Goal: Navigation & Orientation: Find specific page/section

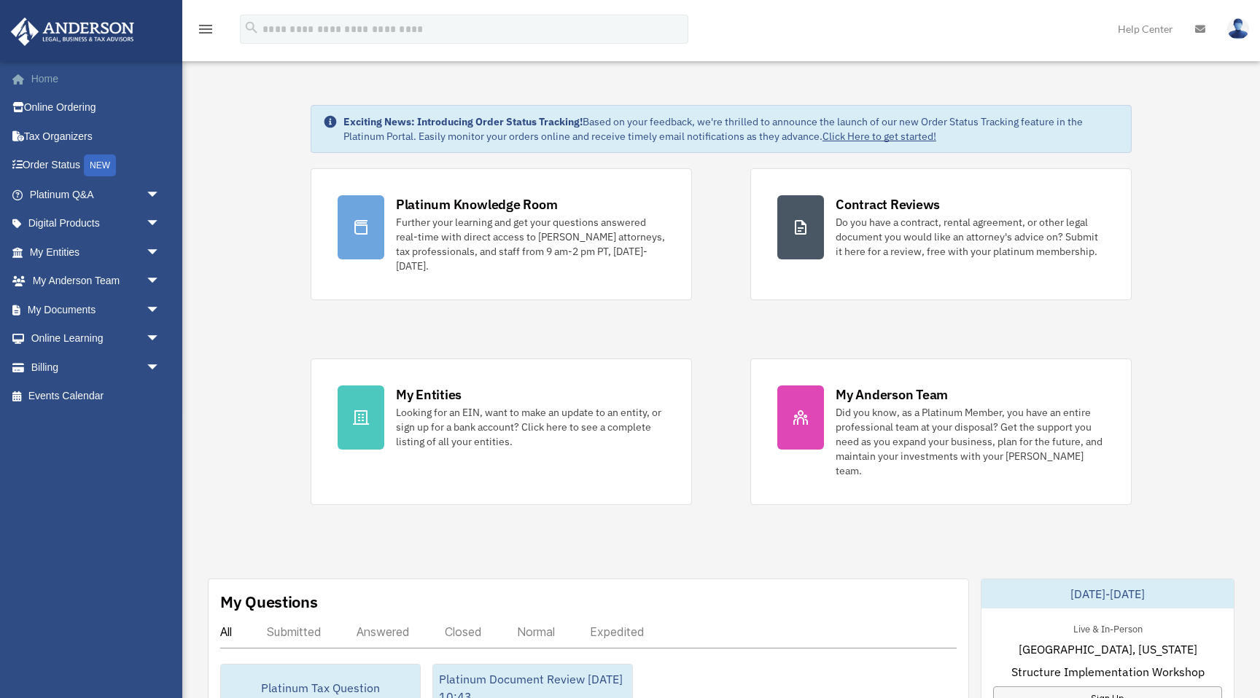
click at [103, 82] on link "Home" at bounding box center [96, 78] width 172 height 29
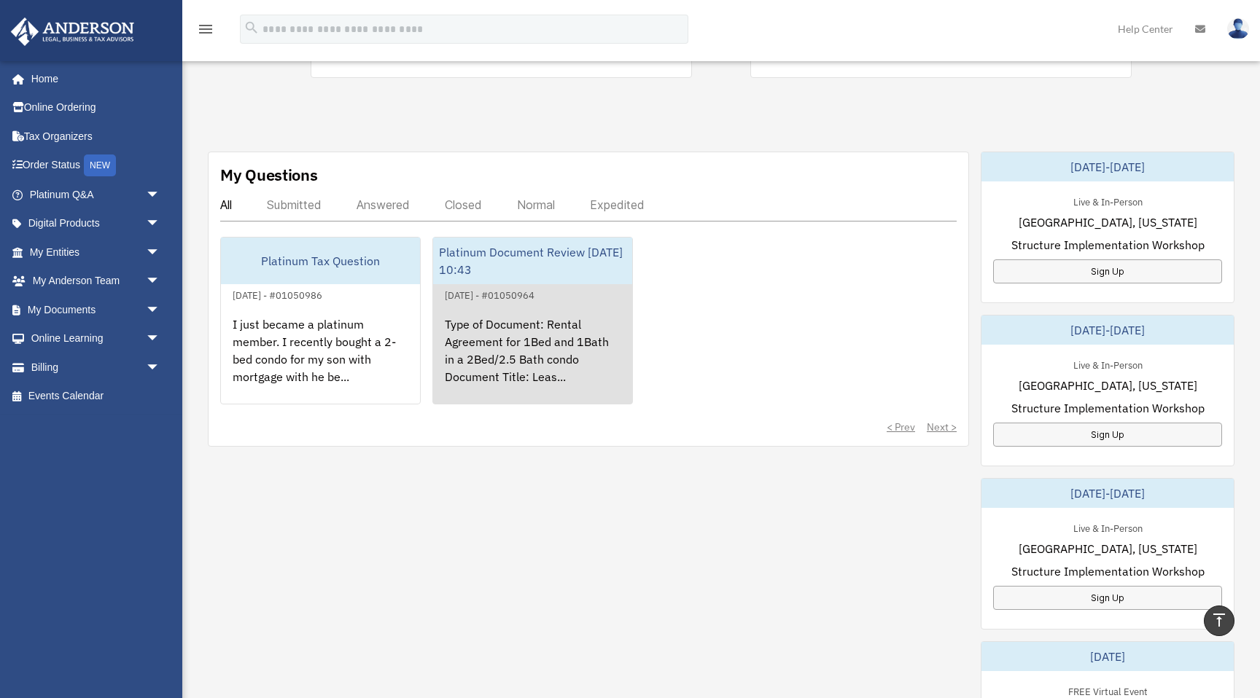
scroll to position [428, 0]
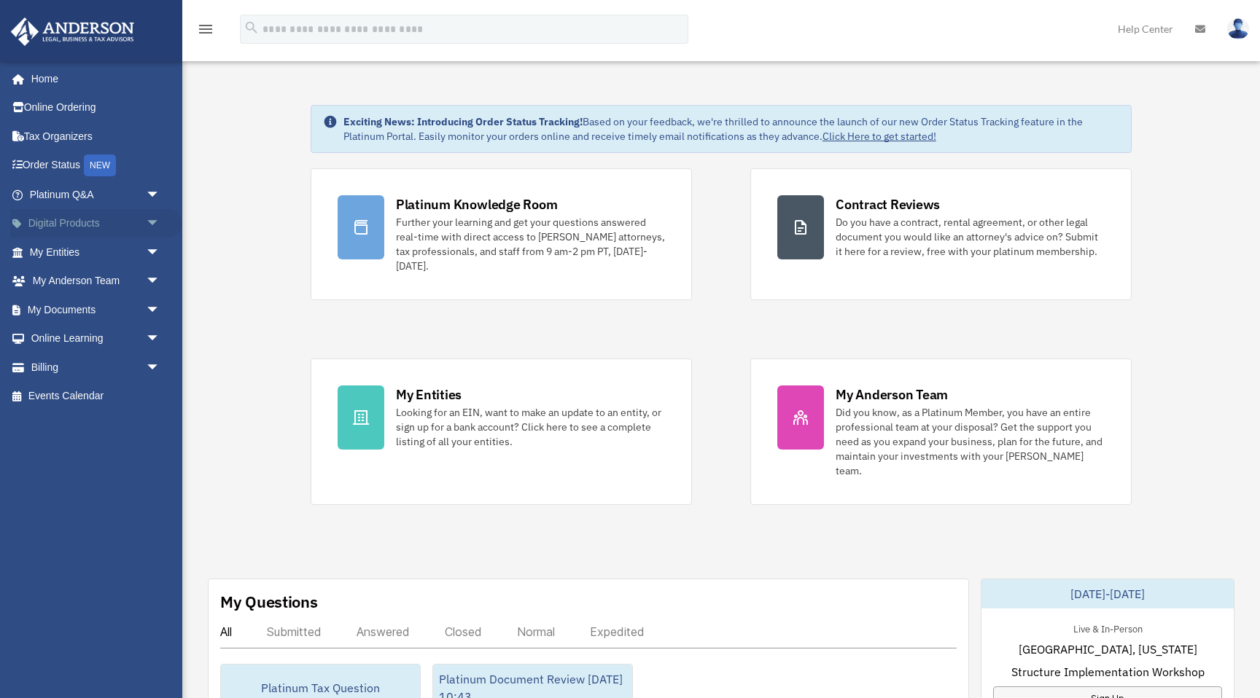
click at [73, 232] on link "Digital Products arrow_drop_down" at bounding box center [96, 223] width 172 height 29
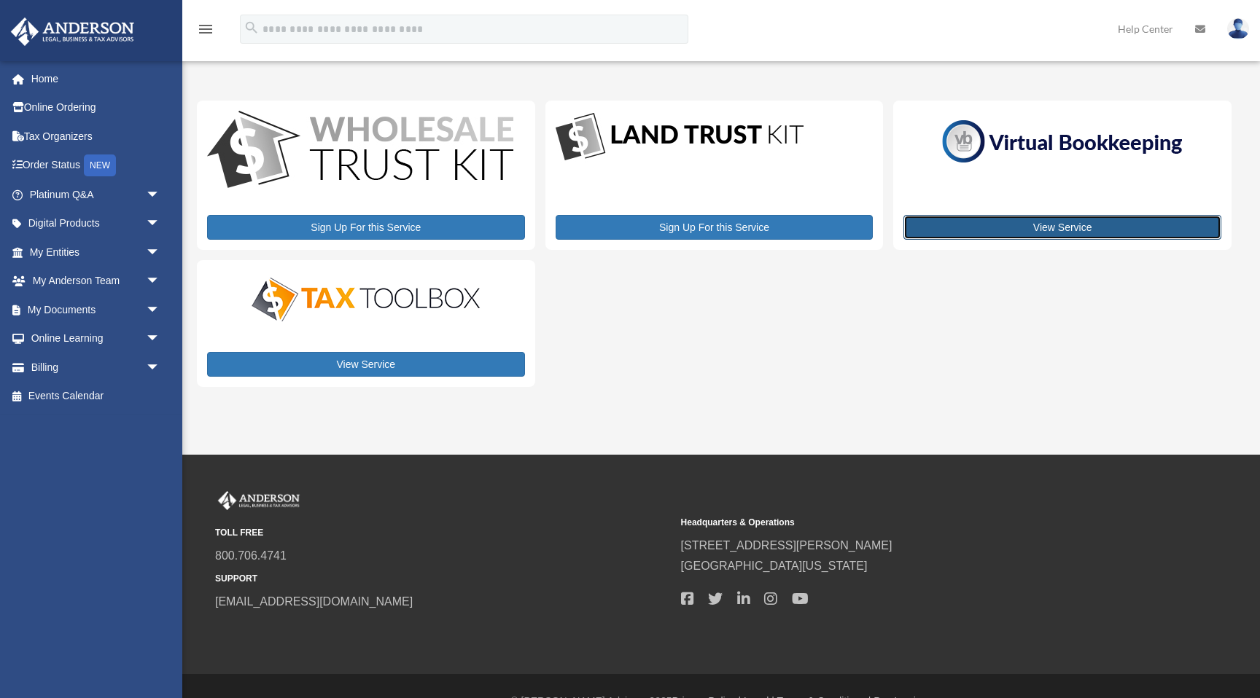
click at [1009, 229] on link "View Service" at bounding box center [1062, 227] width 318 height 25
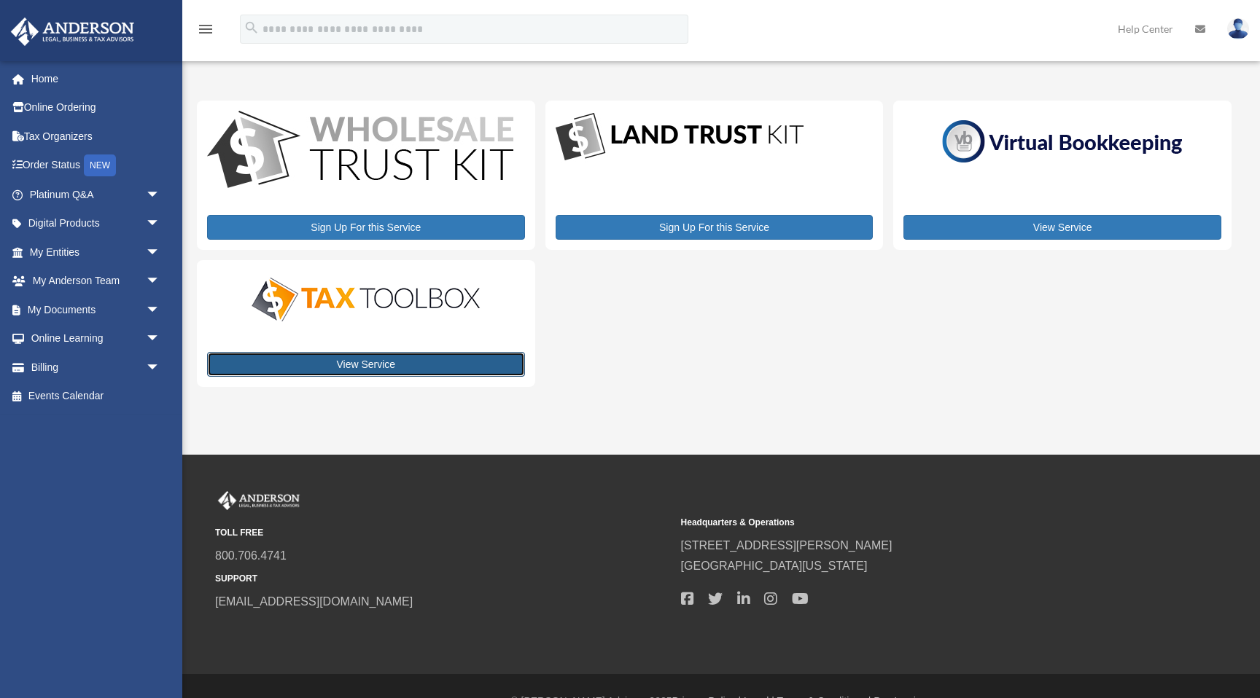
click at [360, 365] on link "View Service" at bounding box center [366, 364] width 318 height 25
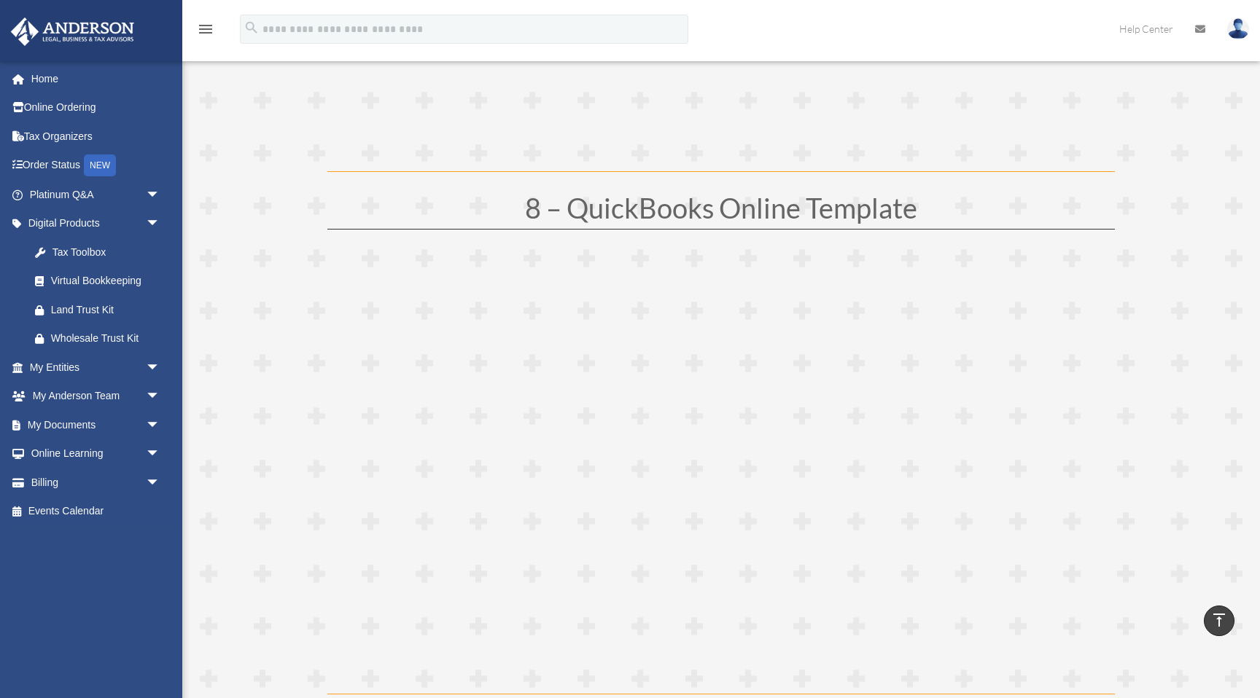
scroll to position [3832, 0]
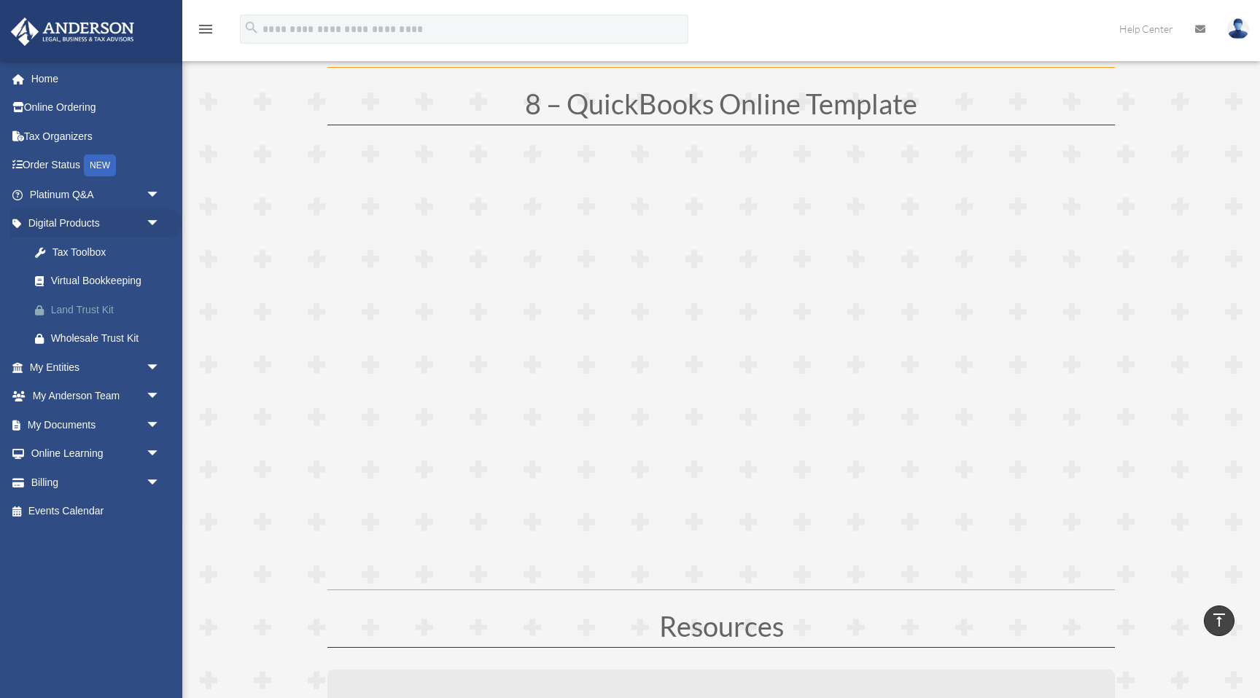
click at [93, 305] on div "Land Trust Kit" at bounding box center [107, 310] width 113 height 18
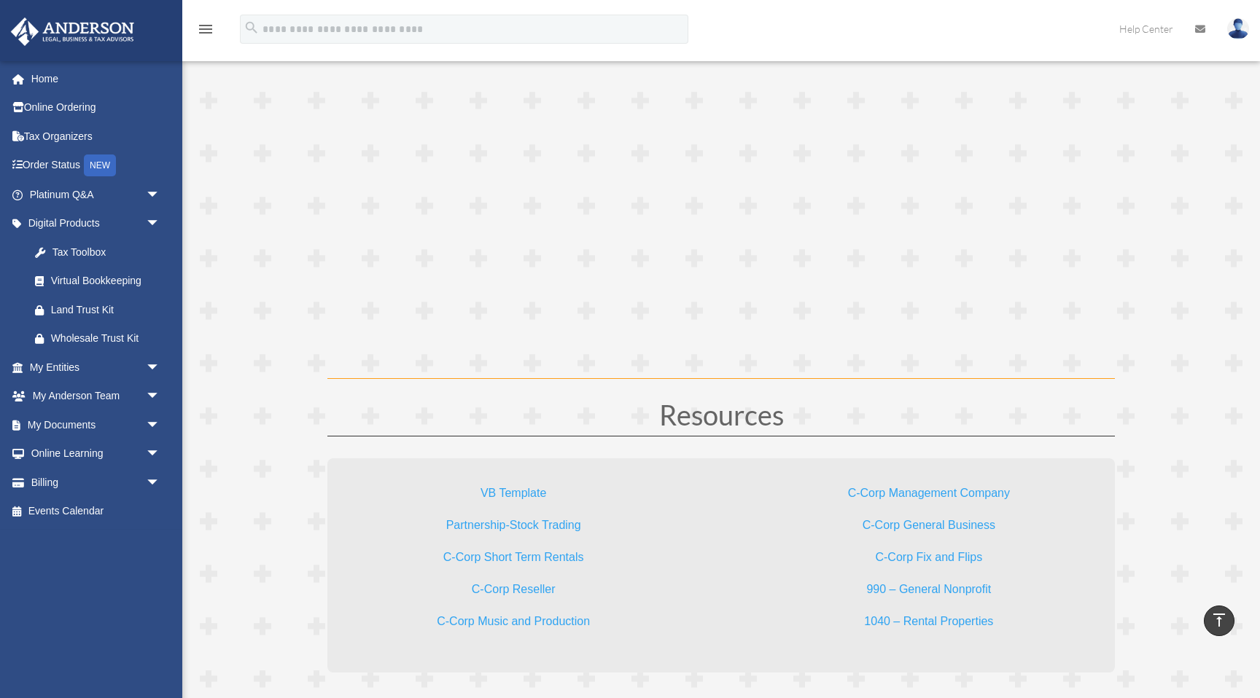
scroll to position [4051, 0]
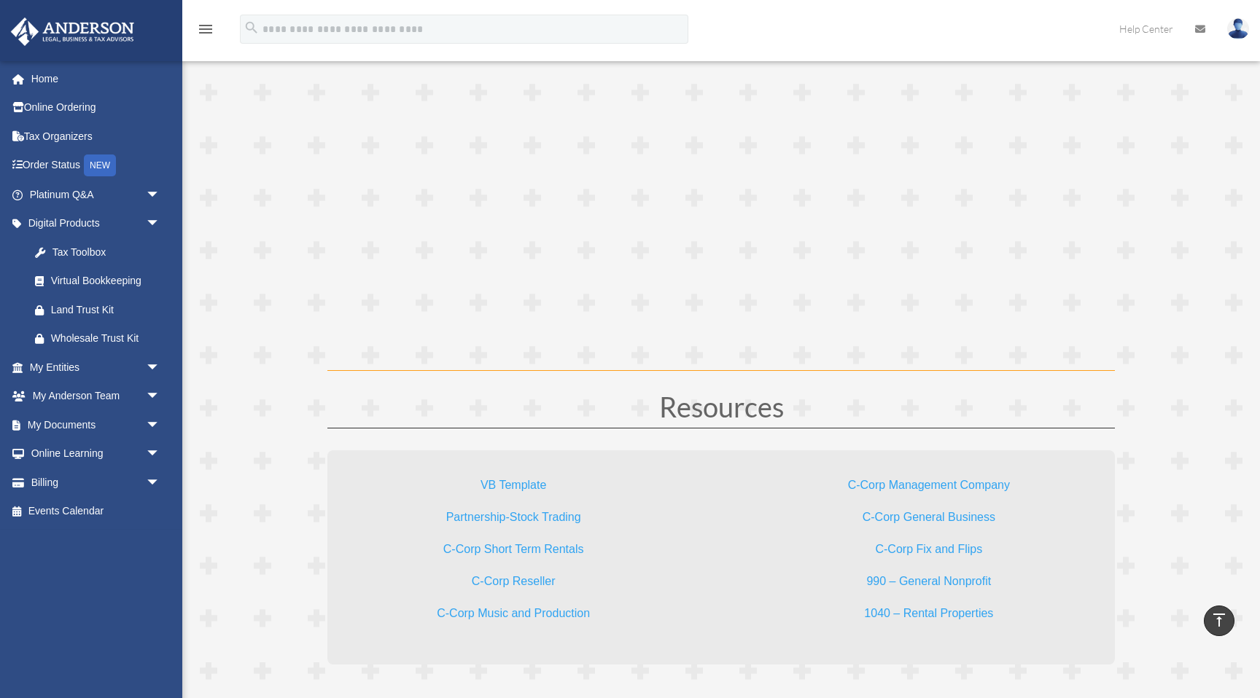
click at [901, 486] on link "C-Corp Management Company" at bounding box center [929, 489] width 162 height 20
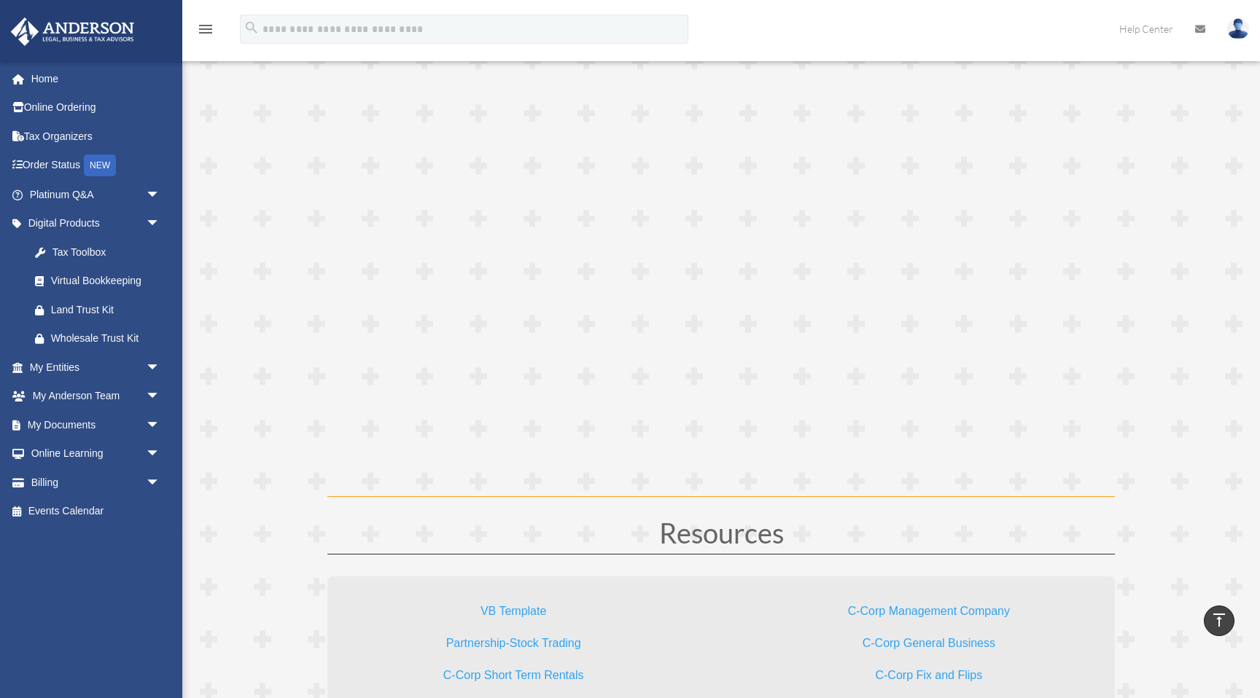
scroll to position [3948, 0]
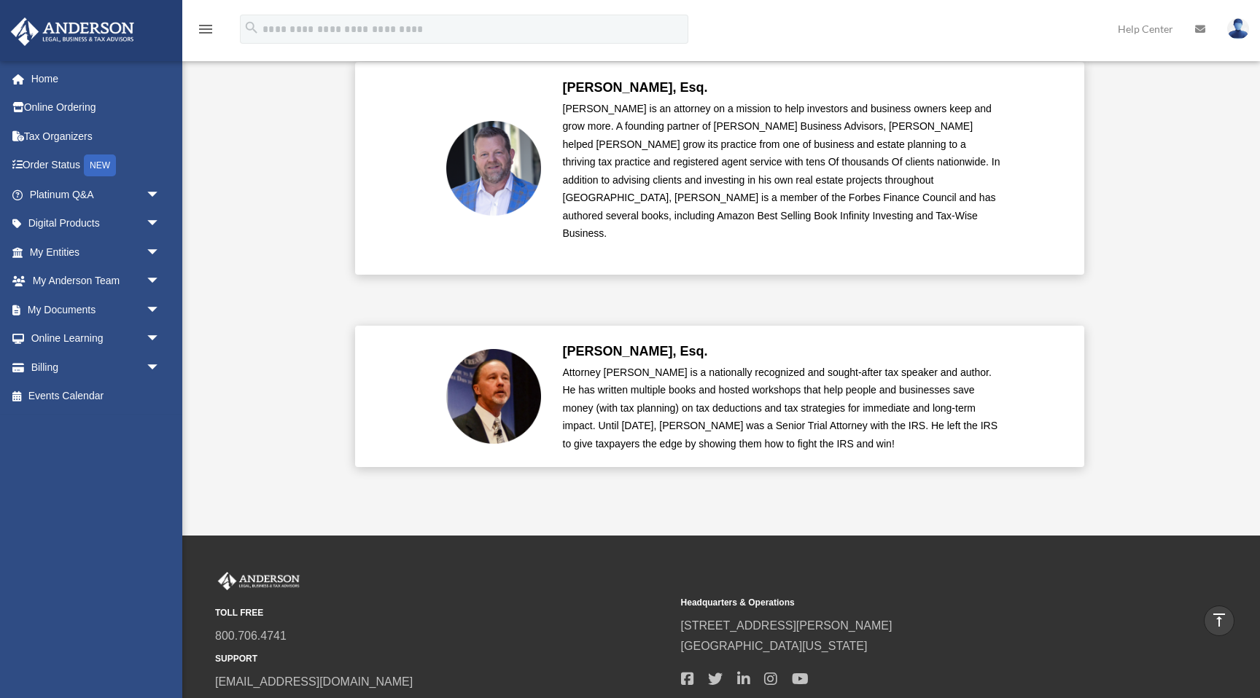
scroll to position [3359, 0]
